Goal: Information Seeking & Learning: Find specific fact

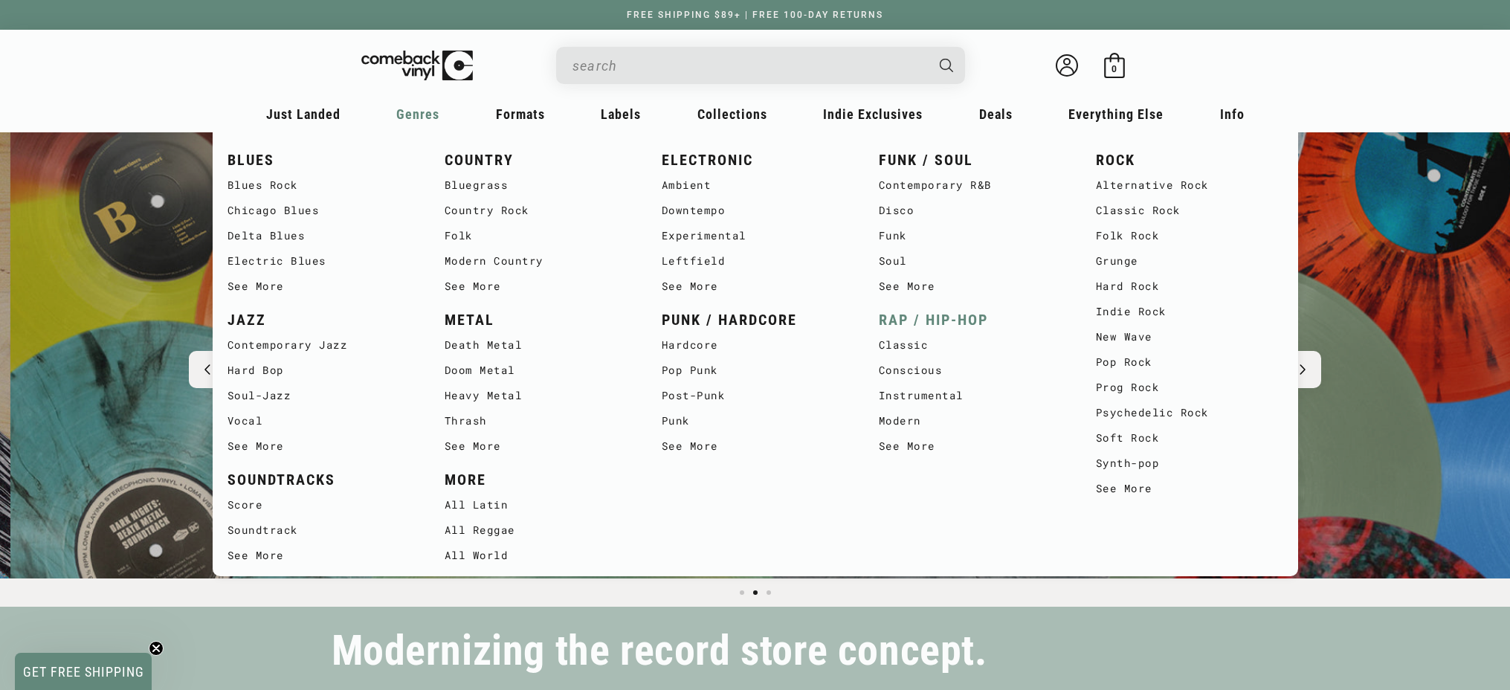
scroll to position [0, 1510]
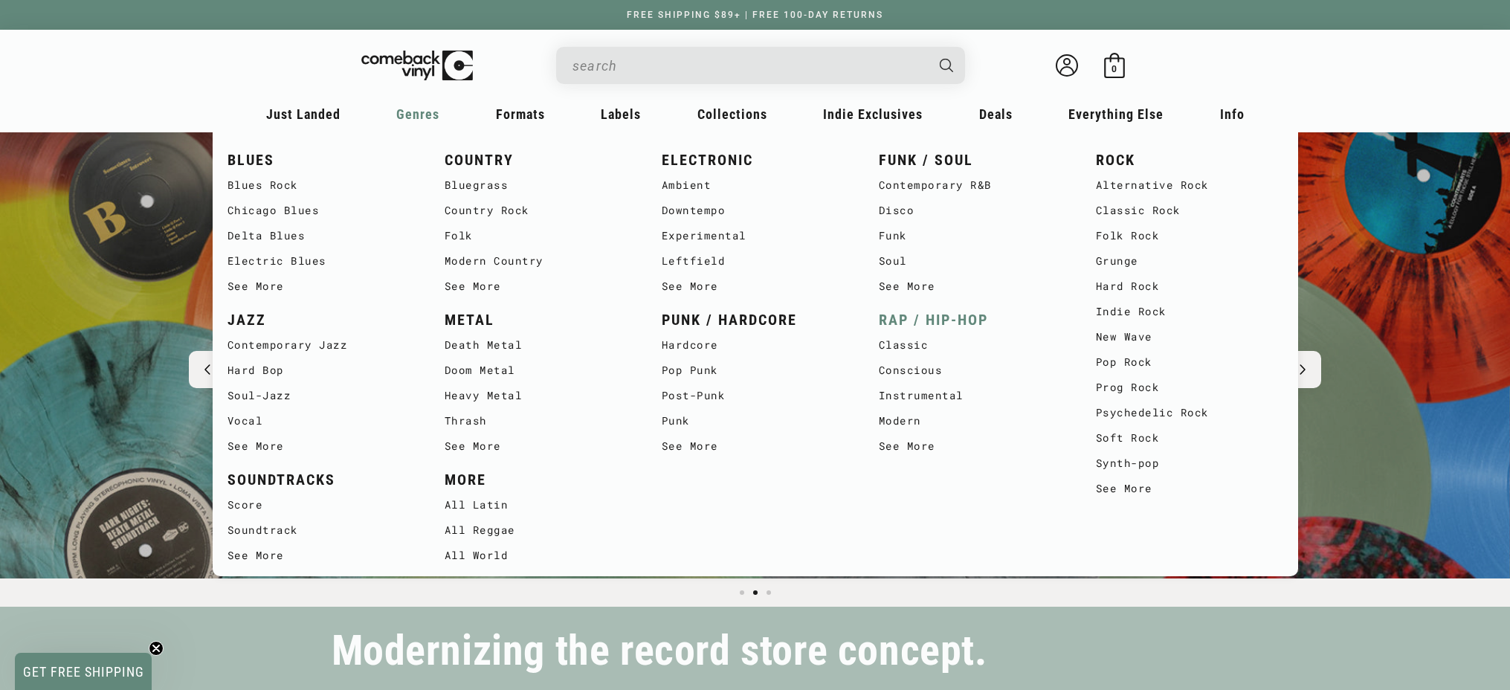
click at [933, 323] on link "RAP / HIP-HOP" at bounding box center [972, 320] width 187 height 25
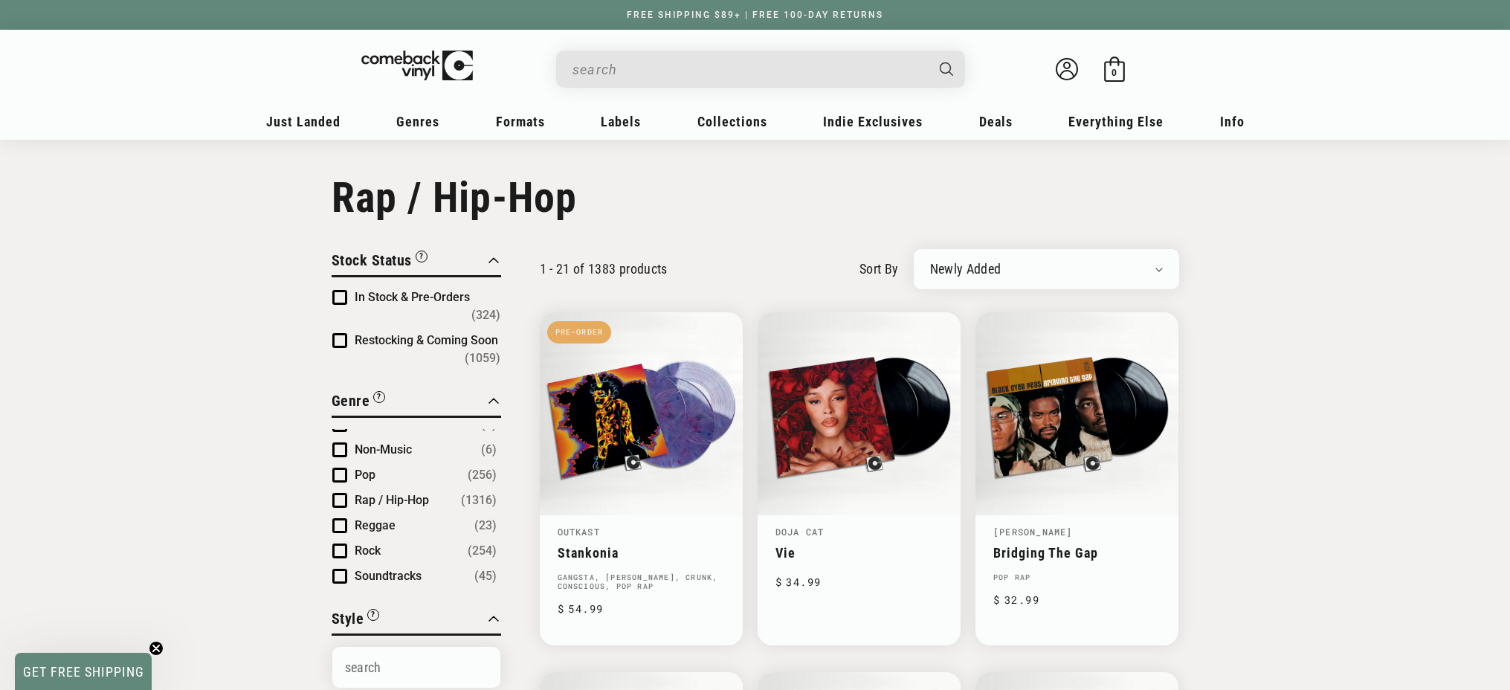
click at [646, 66] on input "When autocomplete results are available use up and down arrows to review and en…" at bounding box center [749, 69] width 352 height 30
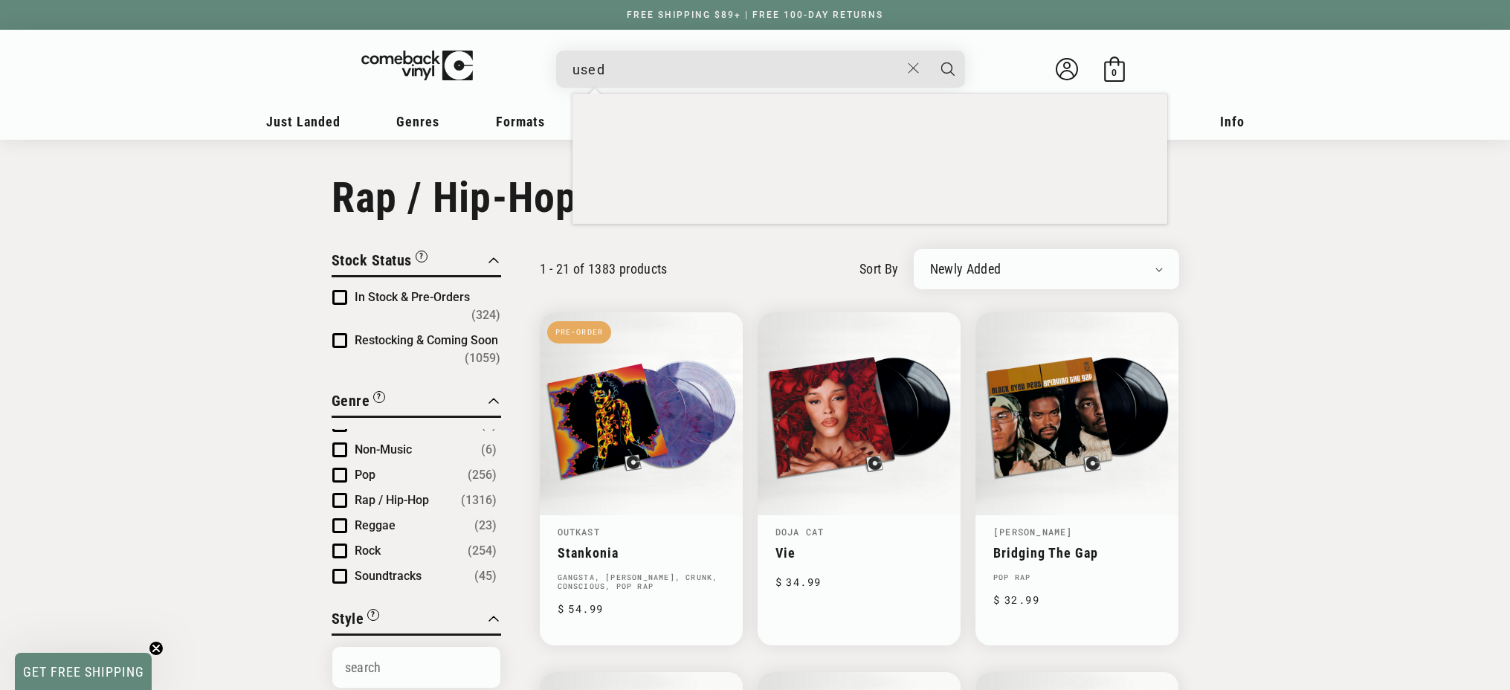
type input "used"
click at [930, 51] on button "Search" at bounding box center [948, 69] width 37 height 37
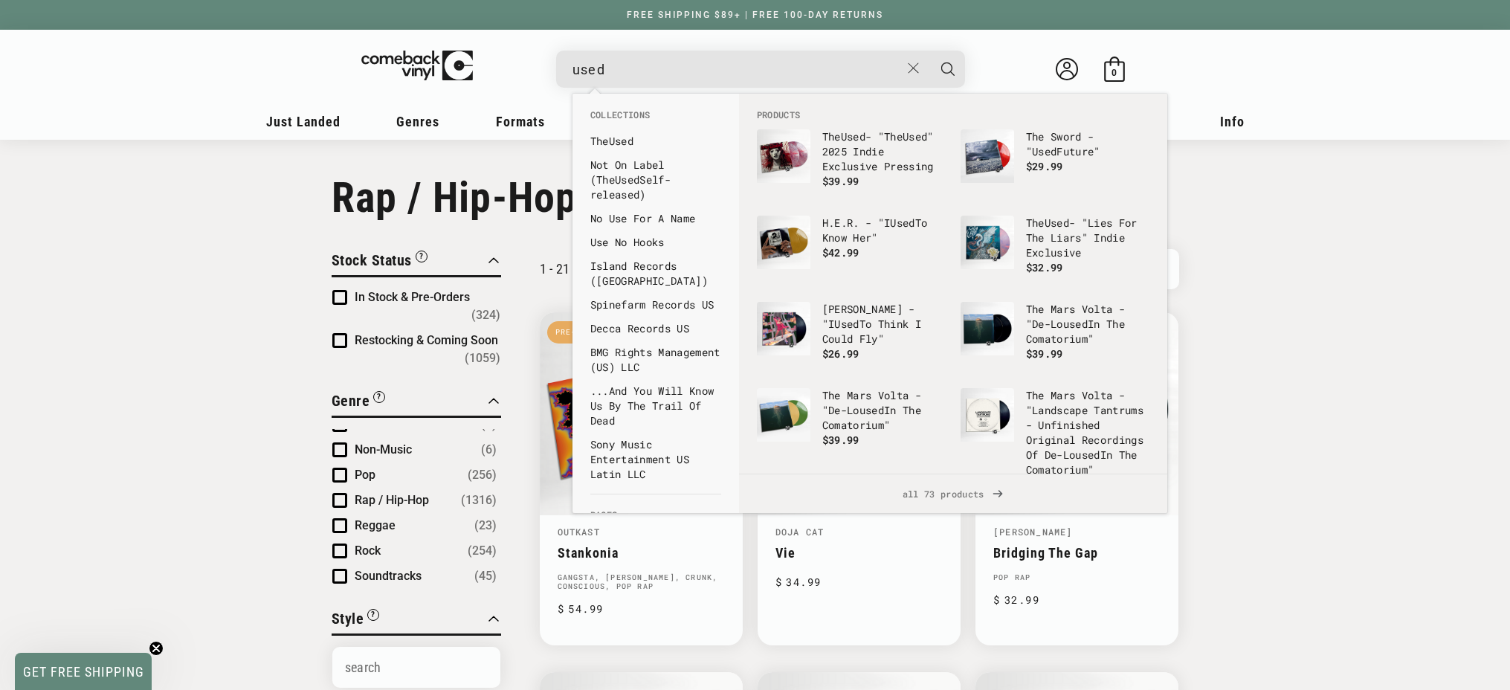
click at [630, 54] on input "used" at bounding box center [737, 69] width 328 height 30
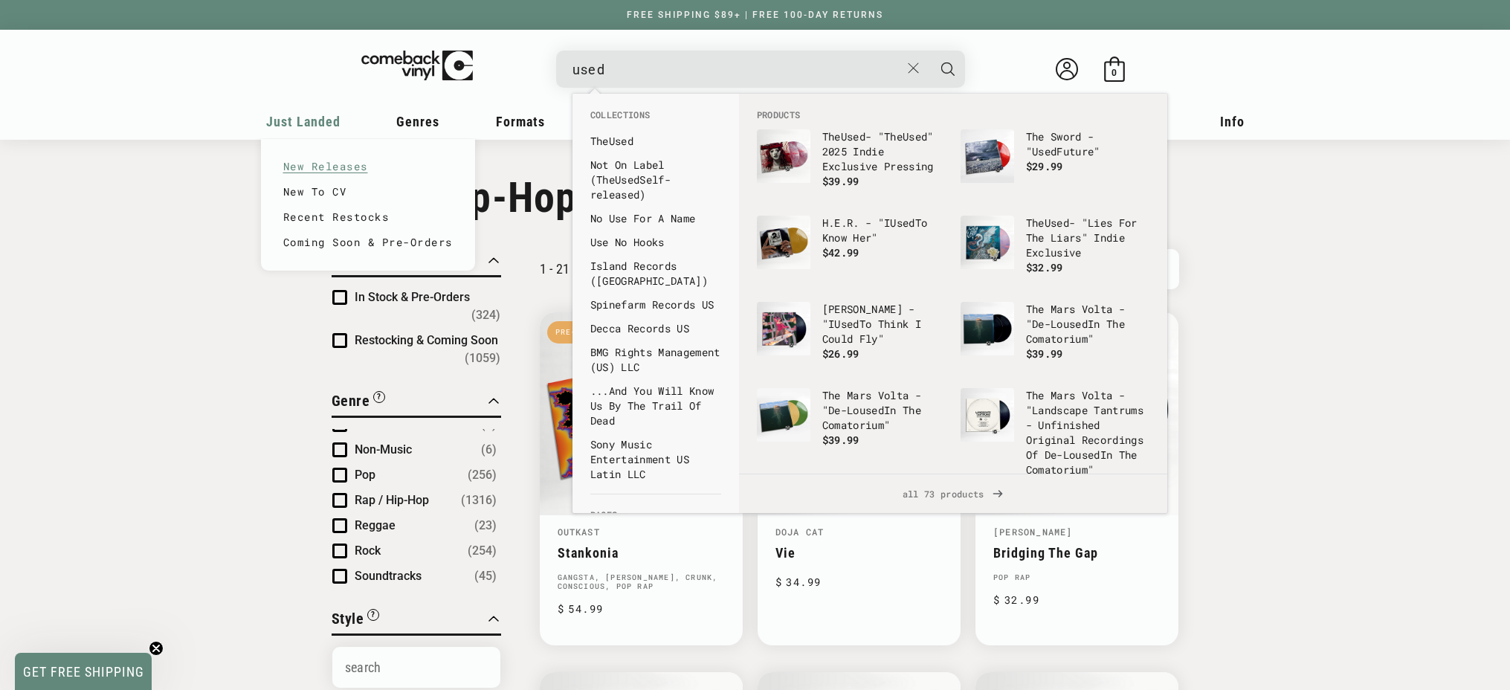
click at [310, 164] on link "New Releases" at bounding box center [368, 166] width 170 height 25
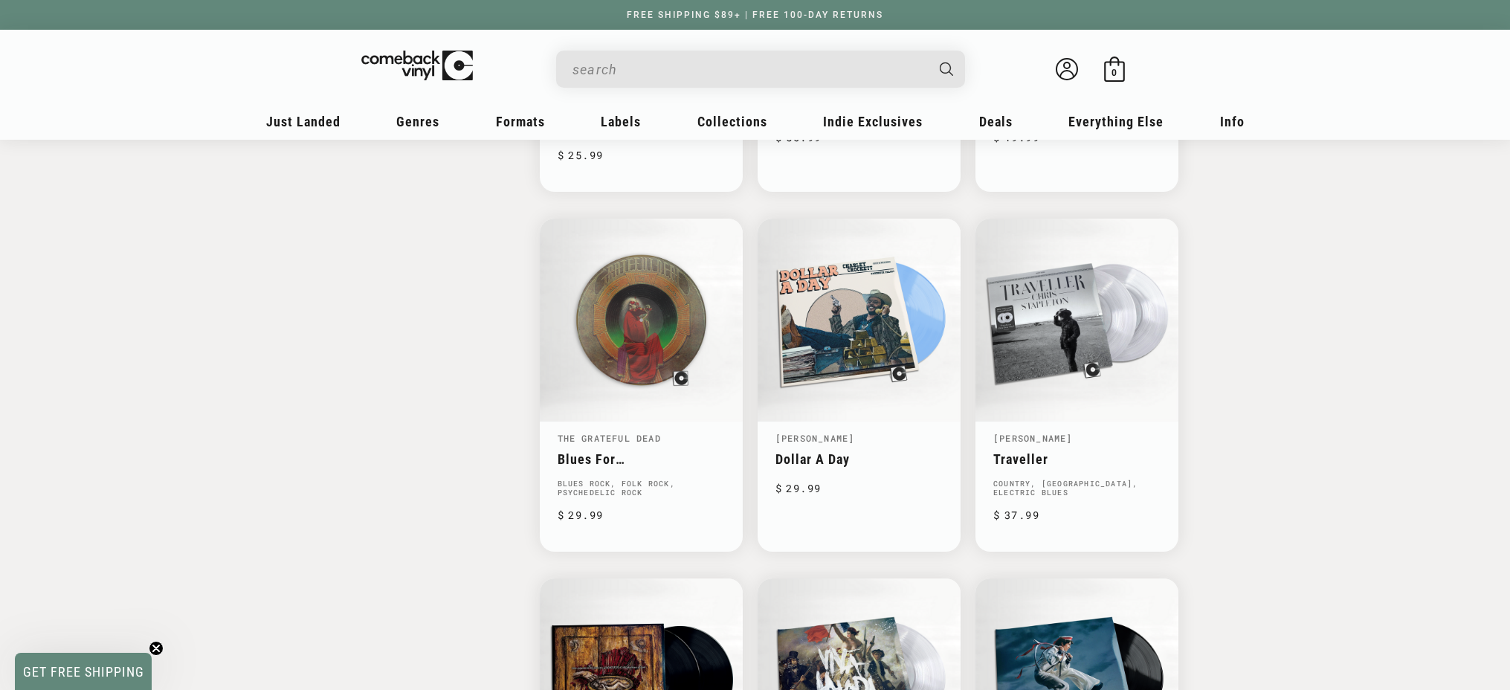
scroll to position [2274, 0]
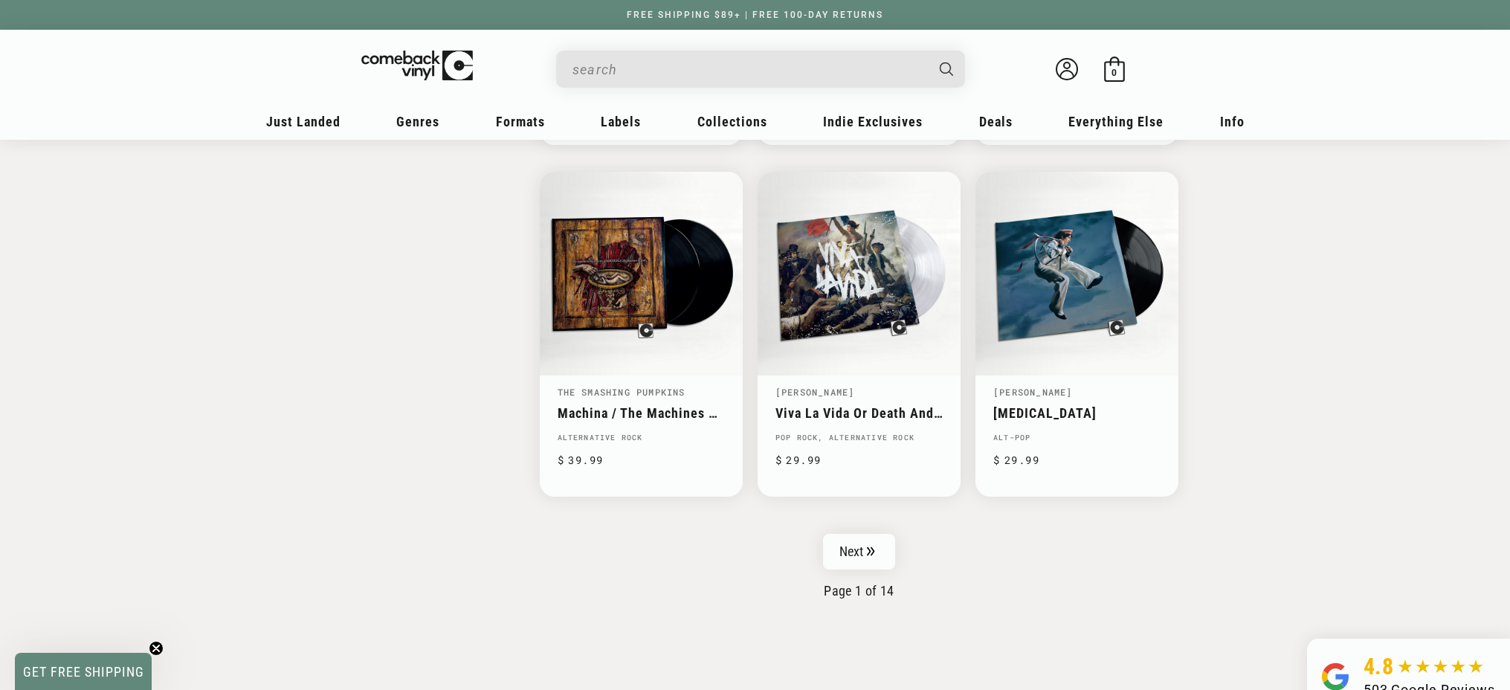
click at [587, 62] on input "When autocomplete results are available use up and down arrows to review and en…" at bounding box center [749, 69] width 352 height 30
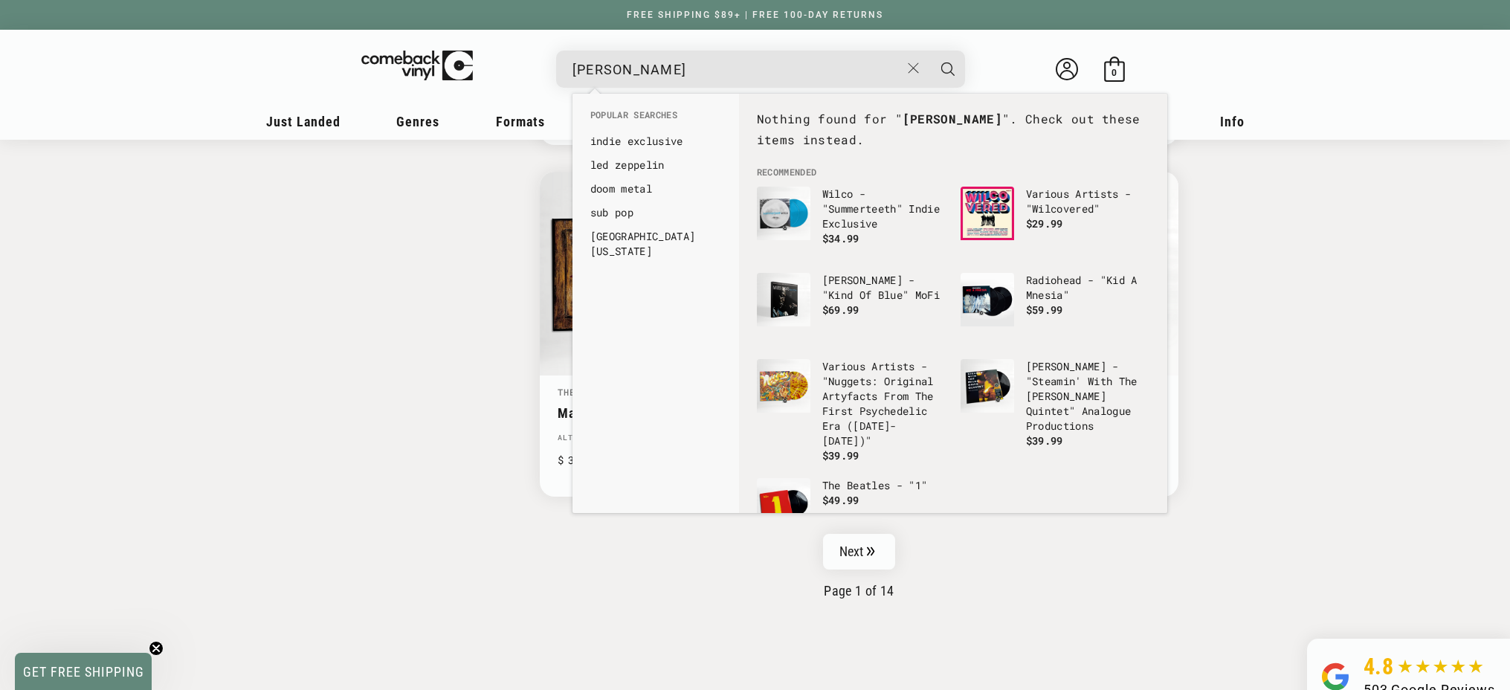
type input "kevin ross"
click at [930, 51] on button "Search" at bounding box center [948, 69] width 37 height 37
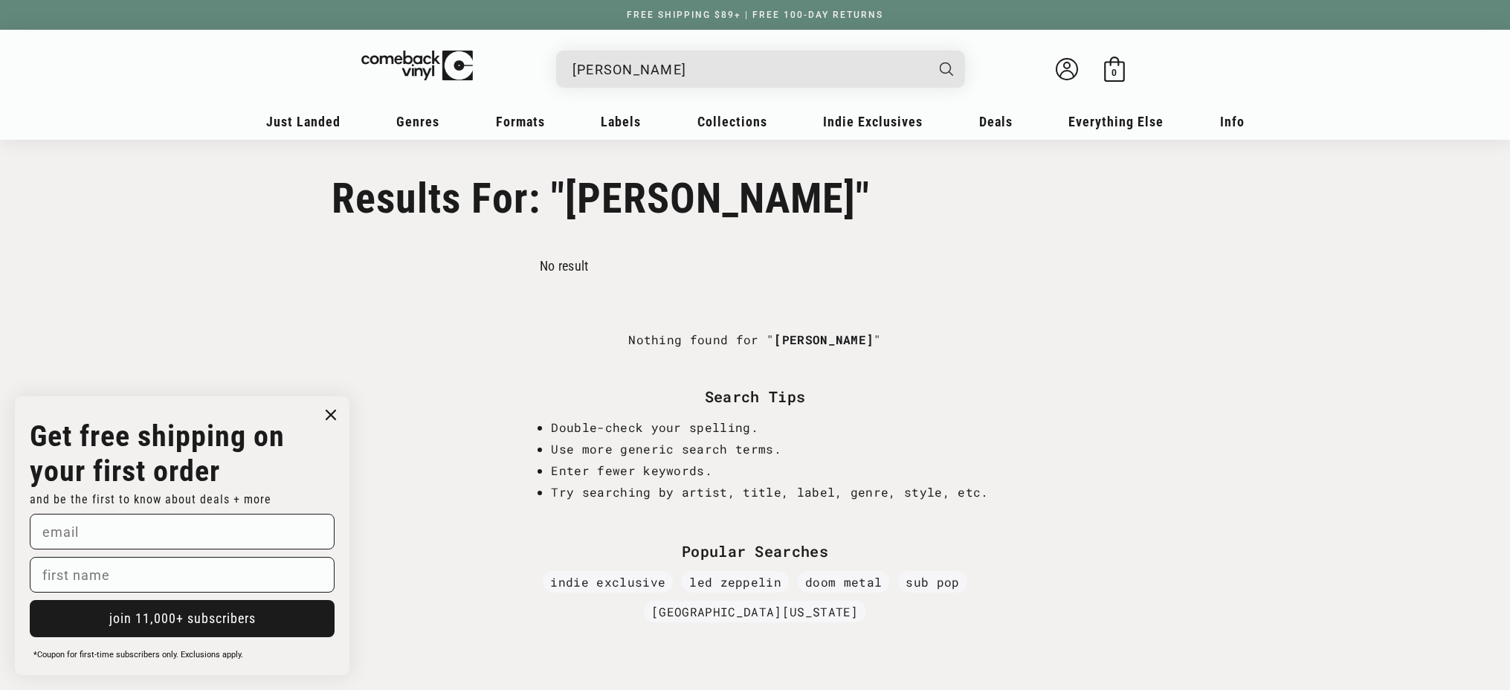
click at [628, 65] on input "kevin ross" at bounding box center [749, 69] width 352 height 30
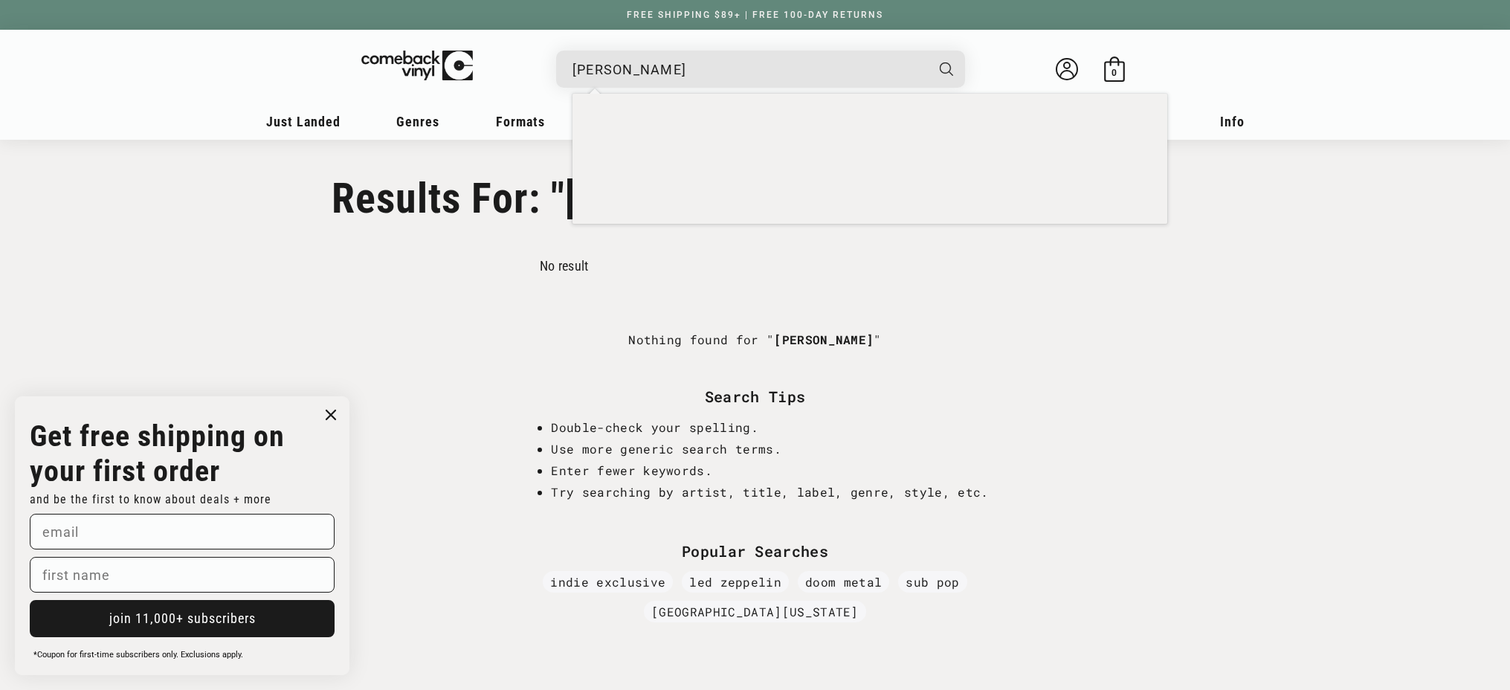
click at [628, 65] on input "kevin ross" at bounding box center [749, 69] width 352 height 30
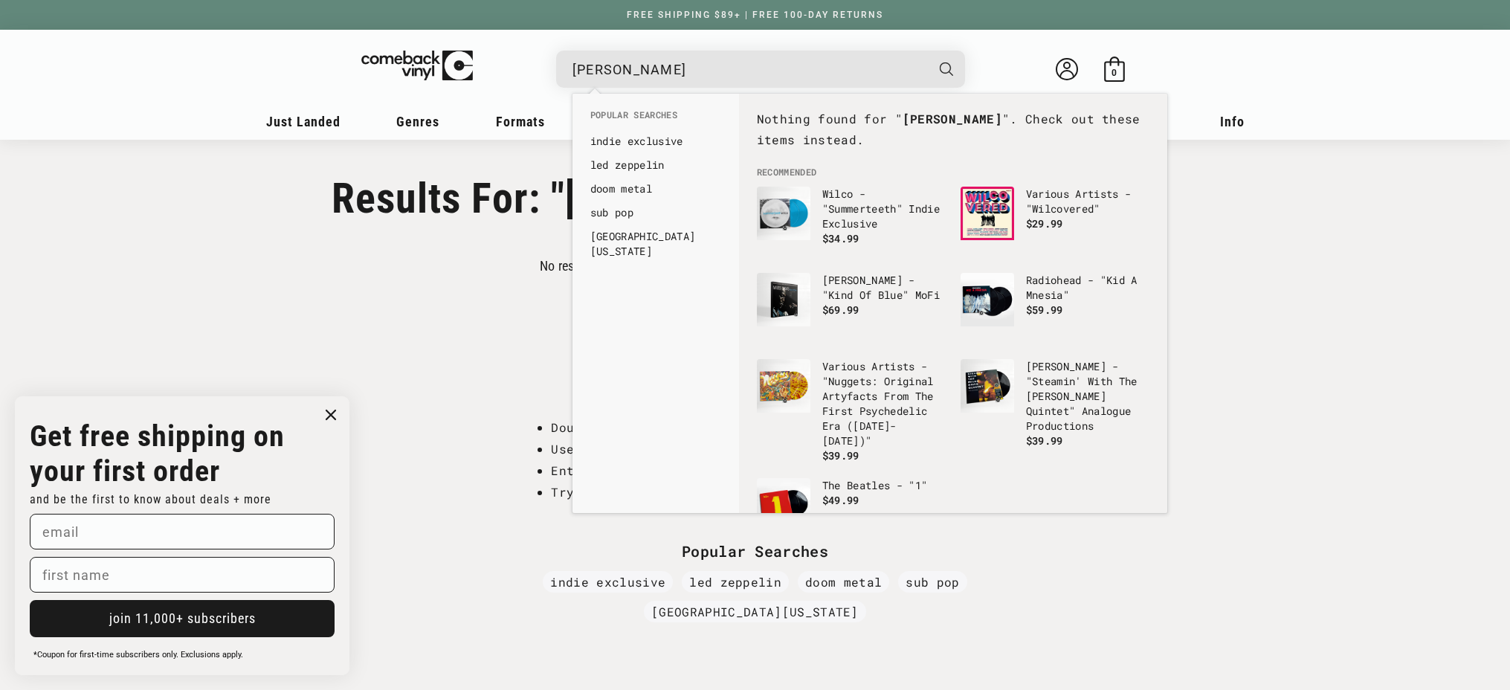
click at [628, 65] on input "kevin ross" at bounding box center [749, 69] width 352 height 30
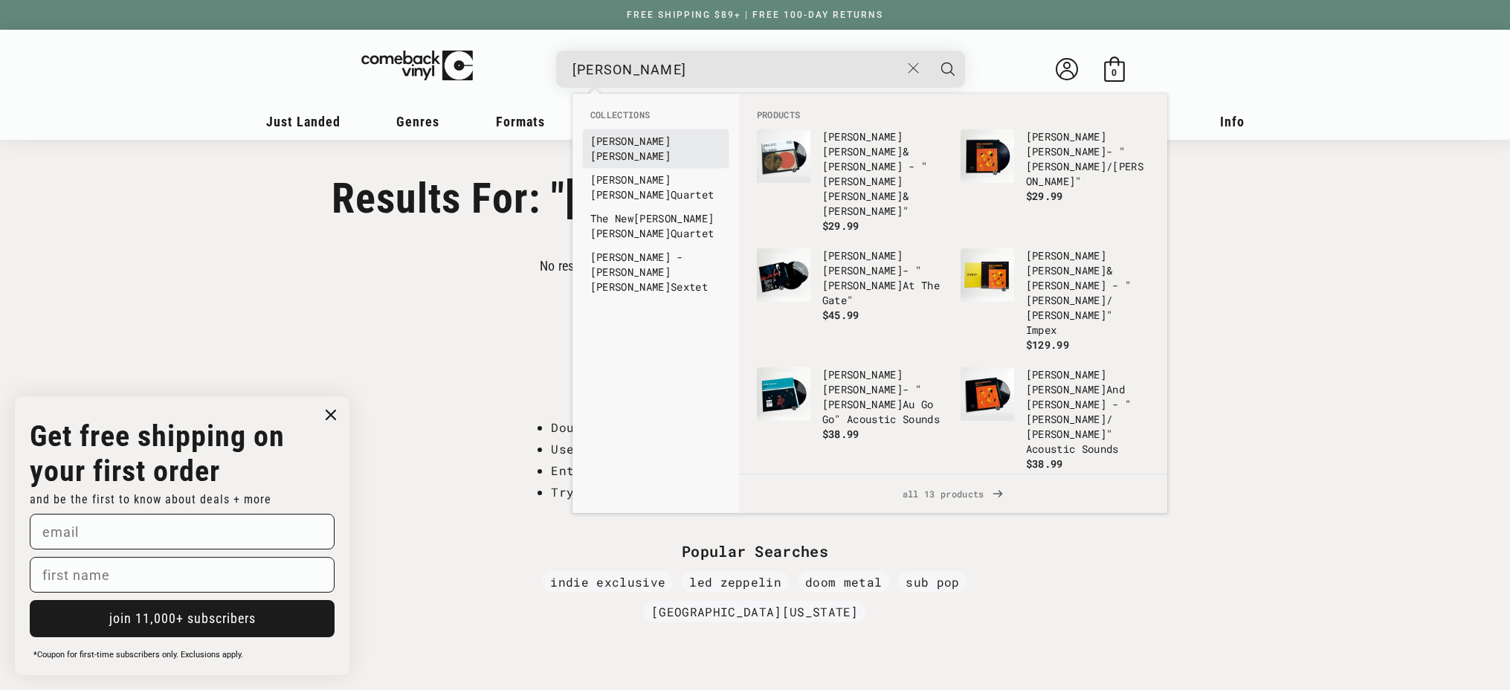
type input "stan getz"
click at [616, 138] on link "Stan Getz" at bounding box center [655, 149] width 131 height 30
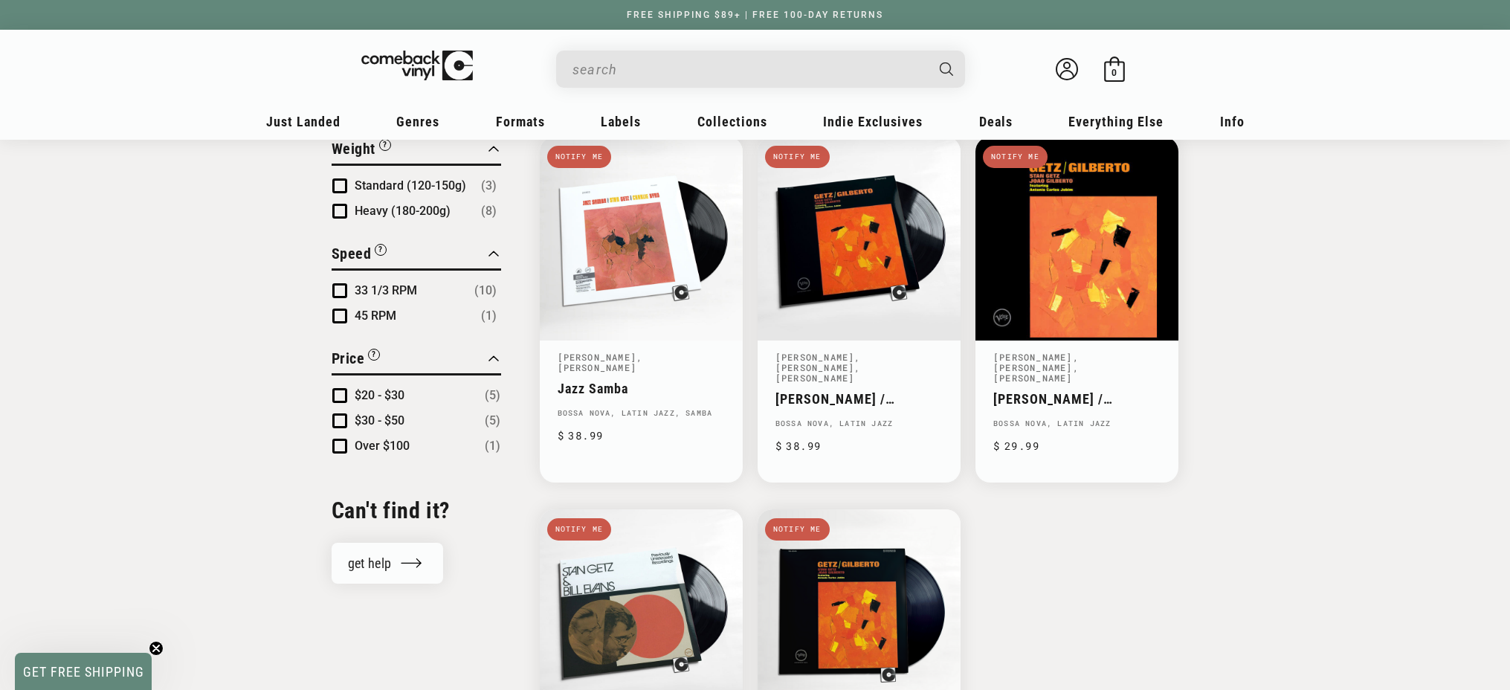
scroll to position [1197, 0]
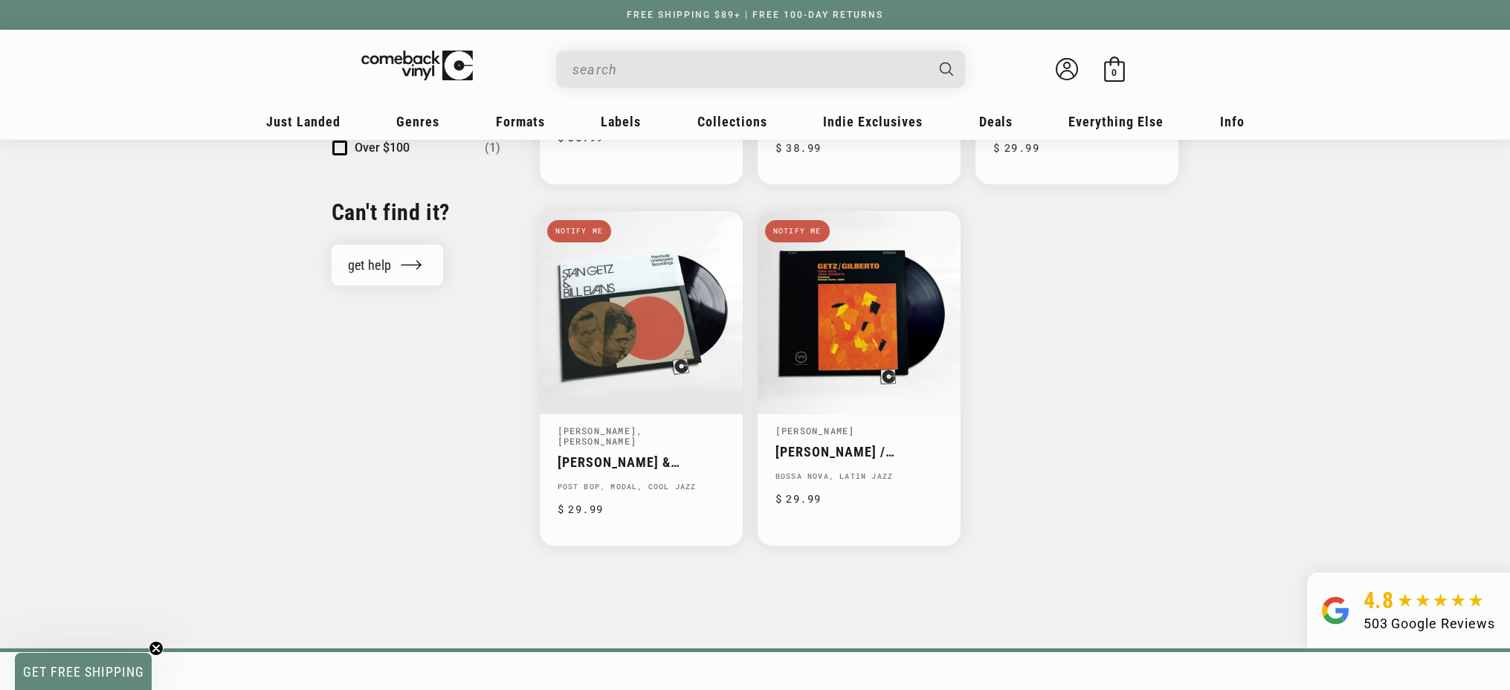
click at [580, 68] on input "When autocomplete results are available use up and down arrows to review and en…" at bounding box center [749, 69] width 352 height 30
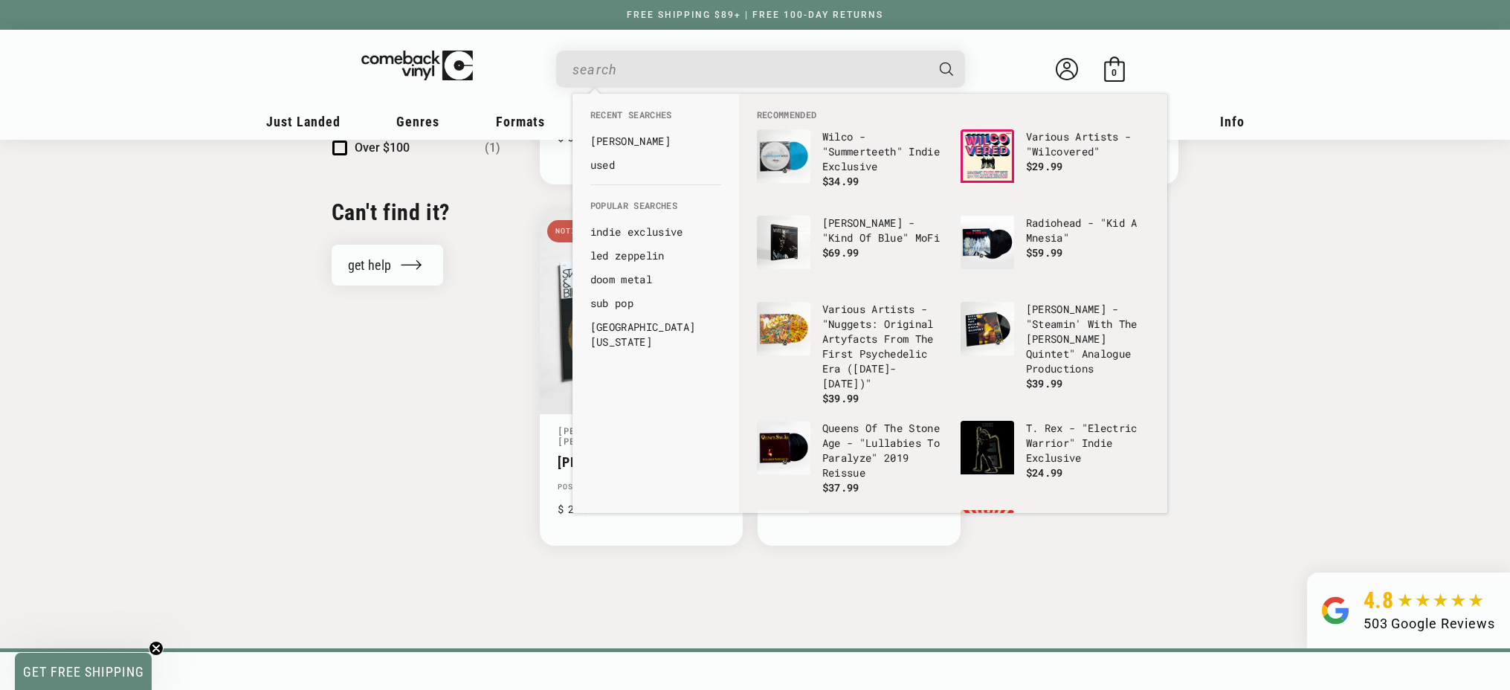
paste input "Saudade Vem Correndo"
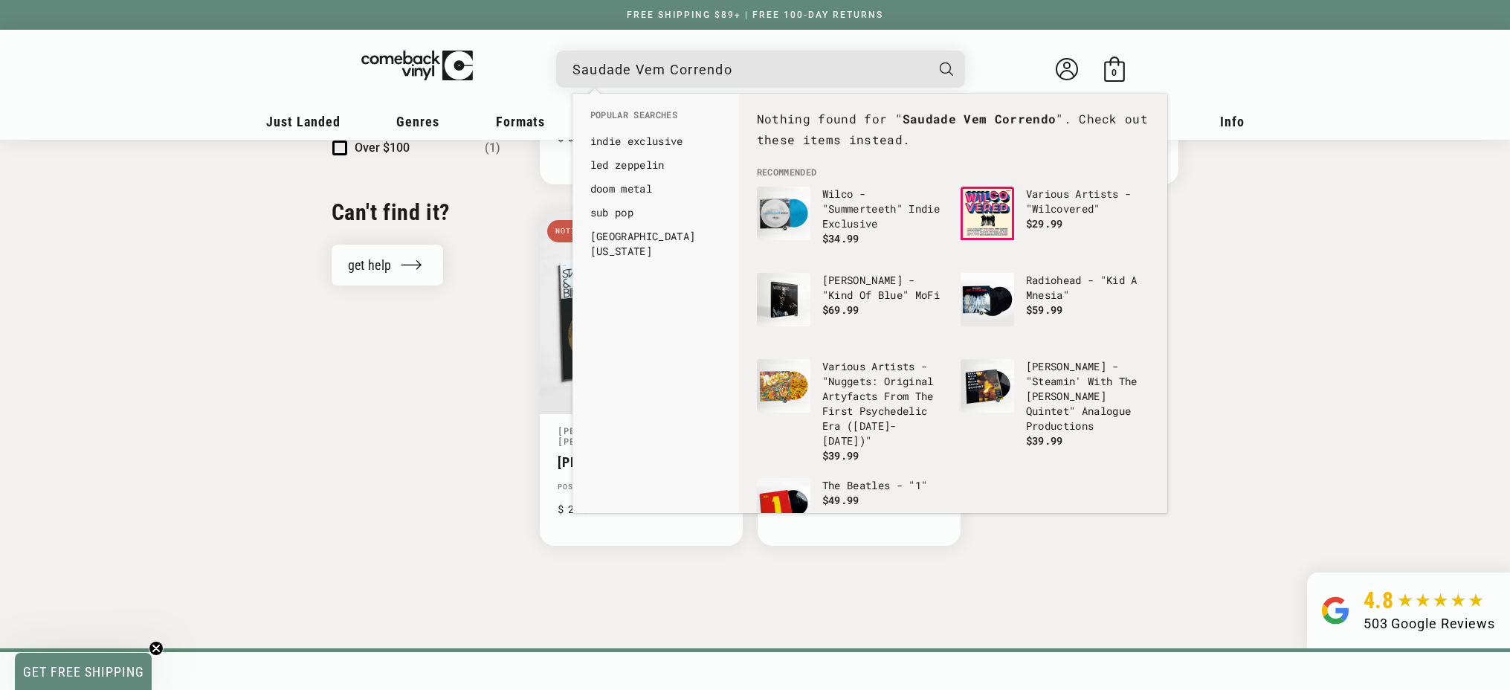
type input "Saudade Vem Correndo"
click at [927, 51] on button "Search" at bounding box center [947, 69] width 40 height 37
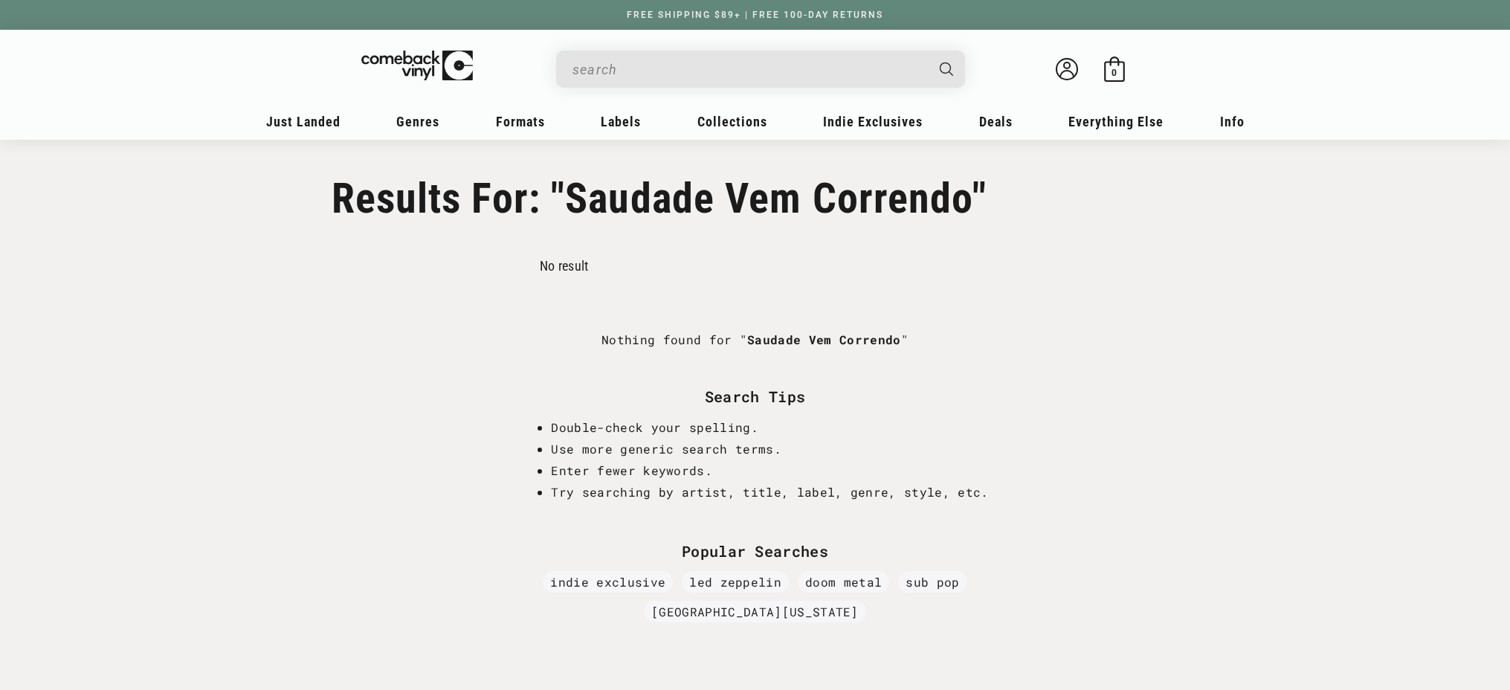
type input "Saudade Vem Correndo"
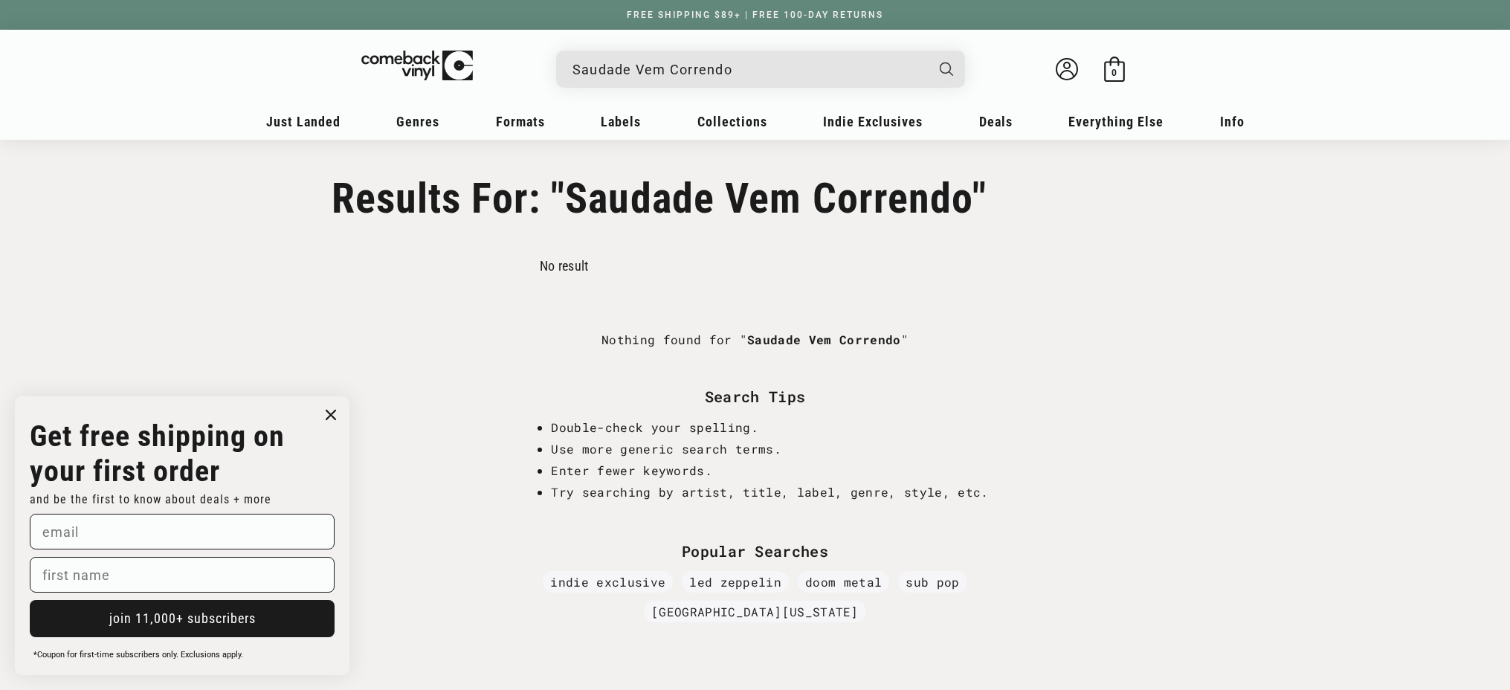
click at [637, 69] on input "Saudade Vem Correndo" at bounding box center [749, 69] width 352 height 30
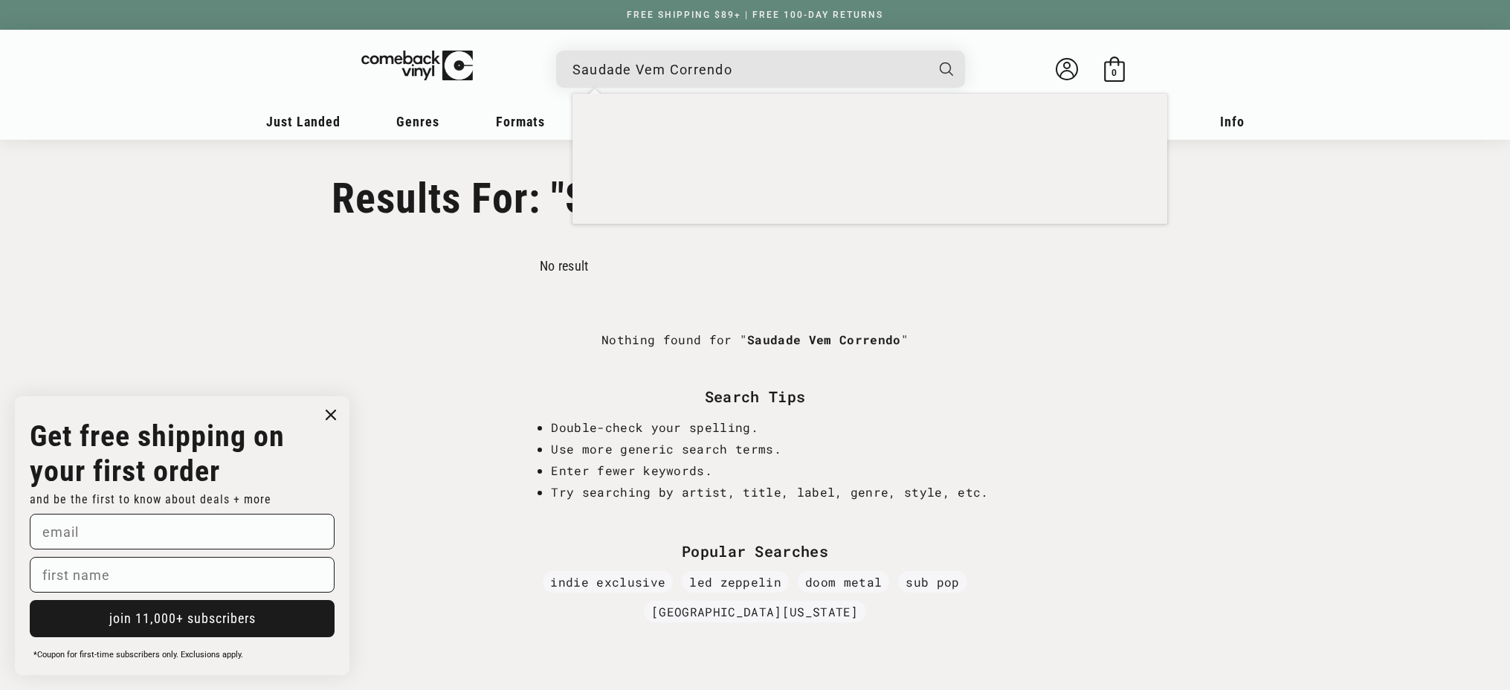
click at [637, 69] on input "Saudade Vem Correndo" at bounding box center [749, 69] width 352 height 30
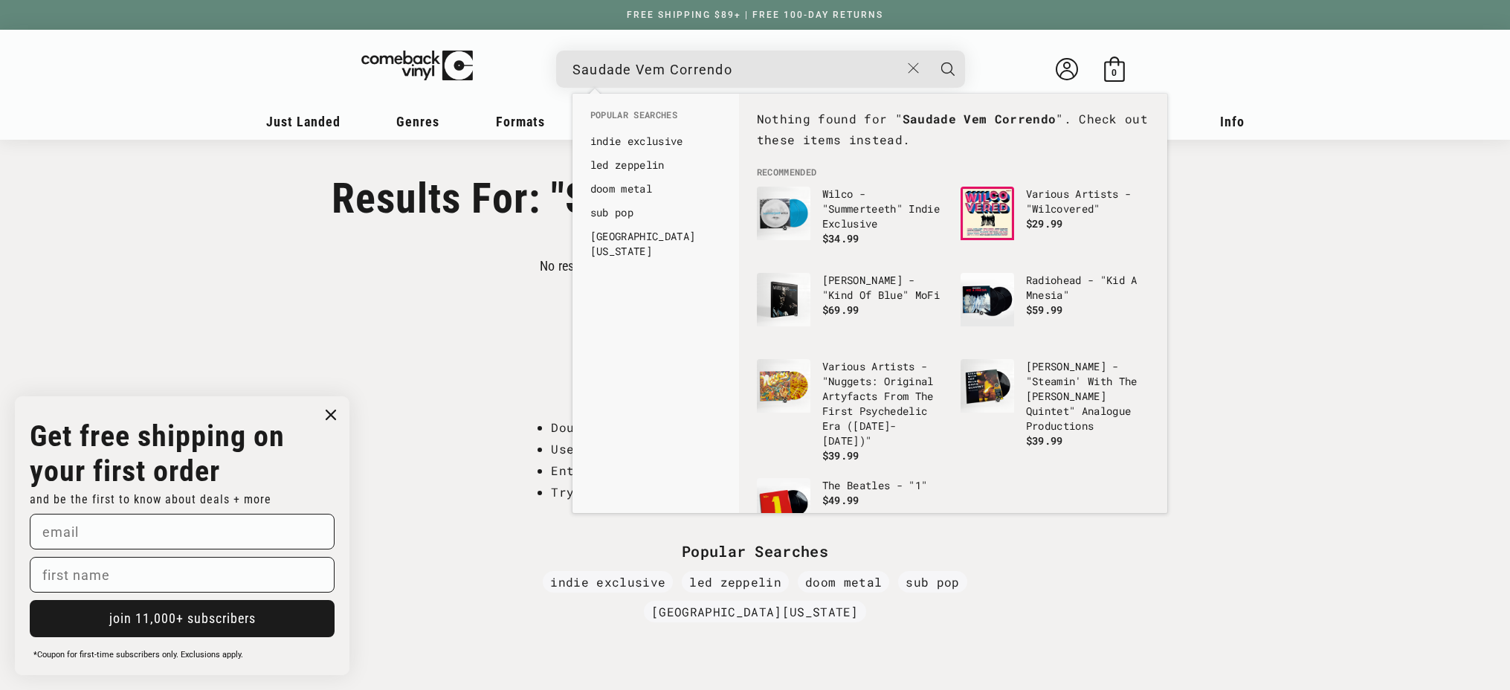
click at [930, 51] on button "Search" at bounding box center [948, 69] width 37 height 37
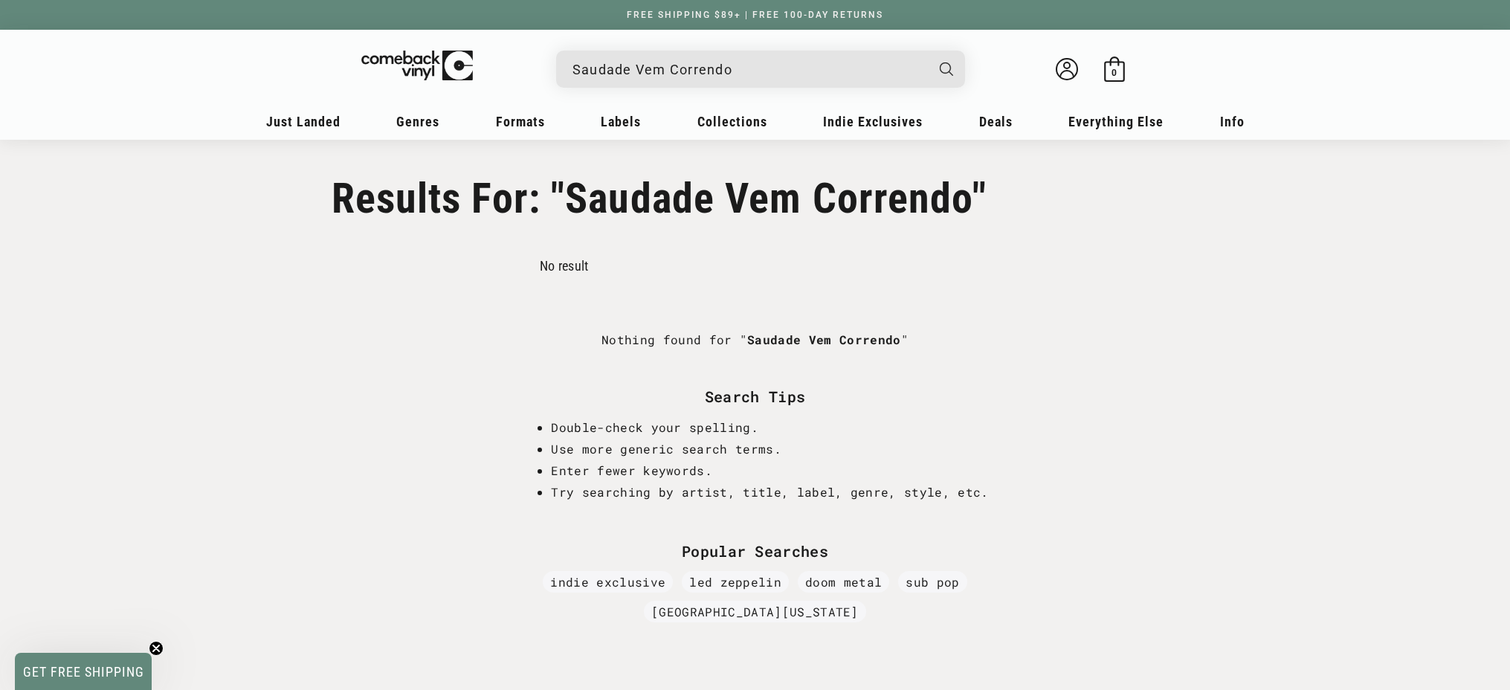
click at [594, 77] on input "Saudade Vem Correndo" at bounding box center [749, 69] width 352 height 30
click at [594, 76] on input "Saudade Vem Correndo" at bounding box center [749, 69] width 352 height 30
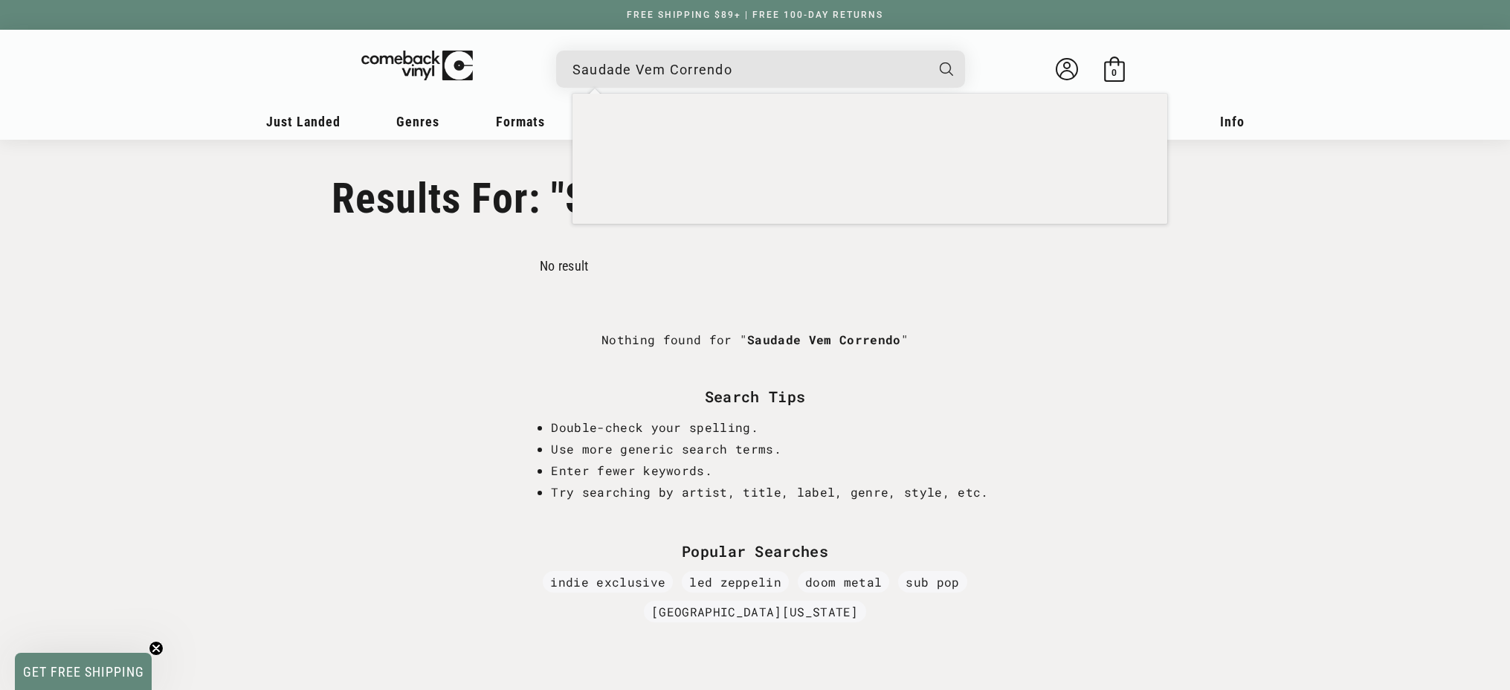
click at [594, 76] on input "Saudade Vem Correndo" at bounding box center [749, 69] width 352 height 30
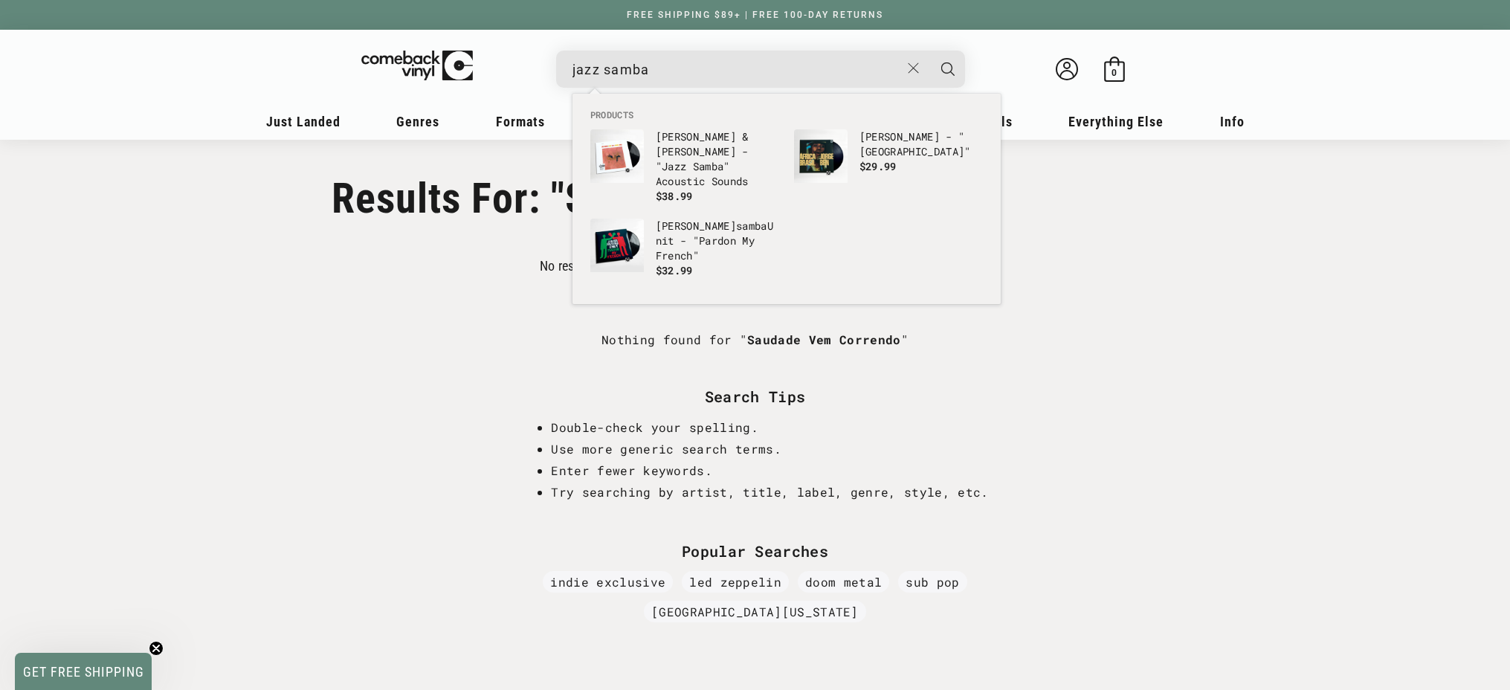
type input "jazz samba"
click at [930, 51] on button "Search" at bounding box center [948, 69] width 37 height 37
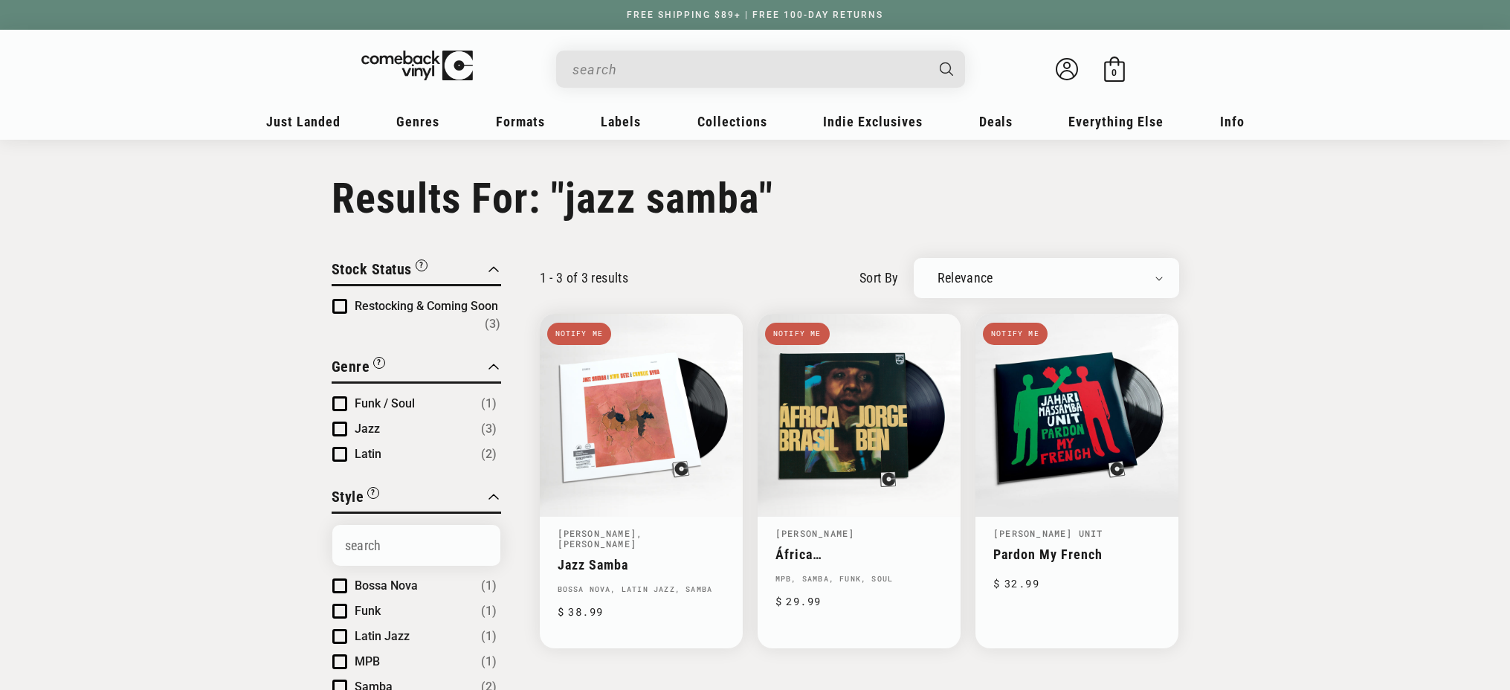
type input "jazz samba"
click at [607, 190] on h1 "Results For: "jazz samba"" at bounding box center [756, 198] width 848 height 49
click at [806, 196] on h1 "Results For: "jazz samba"" at bounding box center [756, 198] width 848 height 49
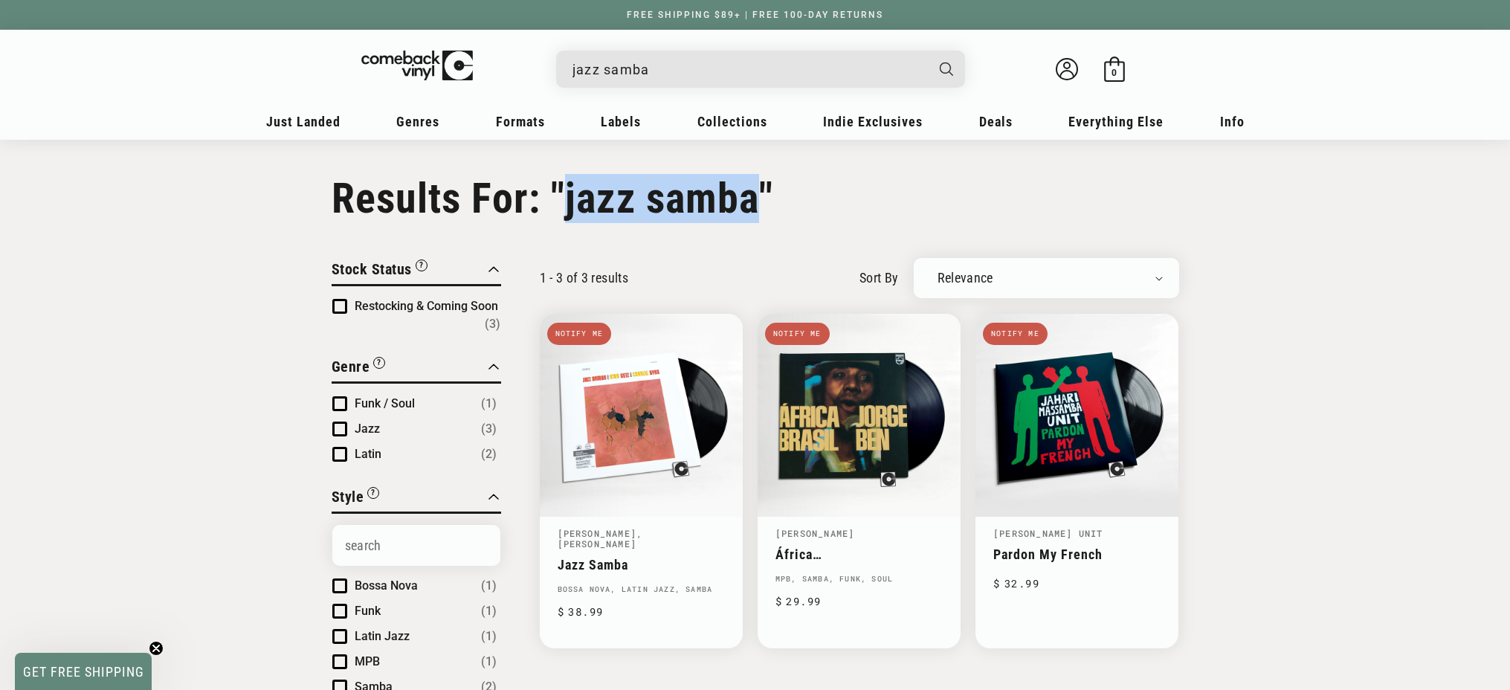
drag, startPoint x: 763, startPoint y: 192, endPoint x: 569, endPoint y: 193, distance: 194.1
click at [569, 193] on h1 "Results For: "jazz samba"" at bounding box center [756, 198] width 848 height 49
copy h1 "jazz samba"
